Goal: Task Accomplishment & Management: Manage account settings

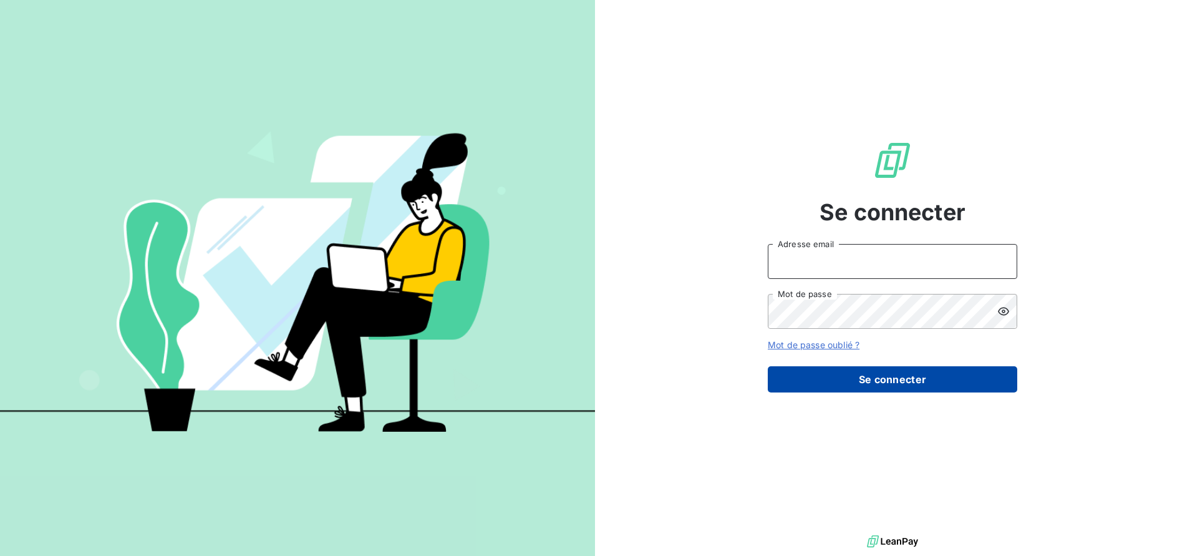
type input "[EMAIL_ADDRESS][DOMAIN_NAME]"
click at [872, 379] on button "Se connecter" at bounding box center [893, 379] width 250 height 26
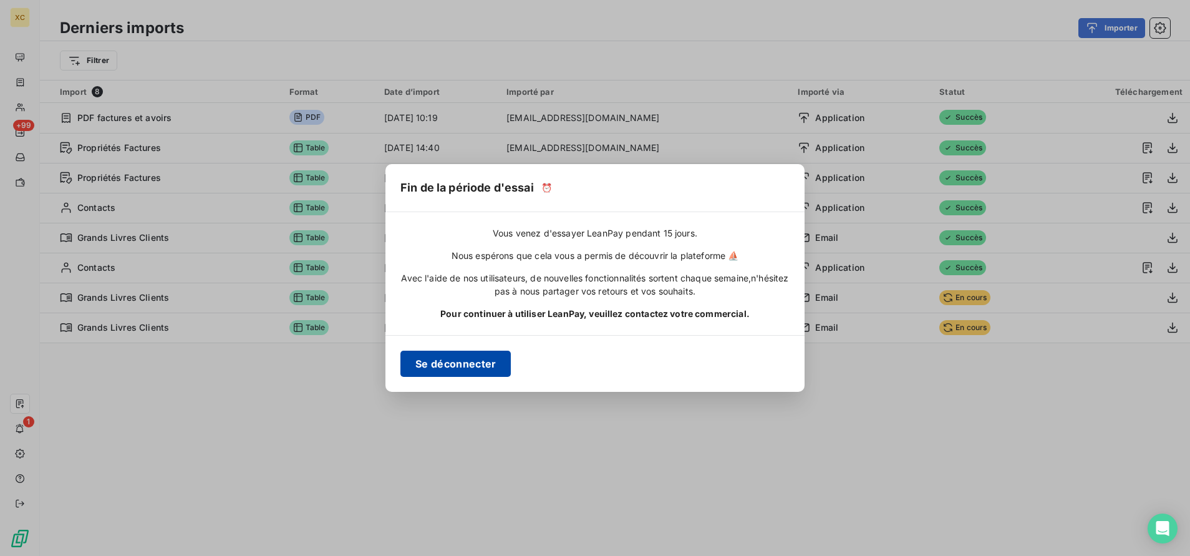
click at [442, 359] on button "Se déconnecter" at bounding box center [456, 364] width 110 height 26
